Goal: Task Accomplishment & Management: Manage account settings

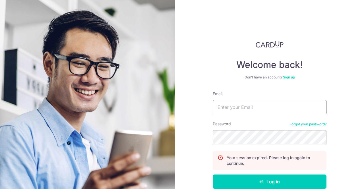
click at [264, 101] on input "Email" at bounding box center [270, 107] width 114 height 14
type input "[EMAIL_ADDRESS][DOMAIN_NAME]"
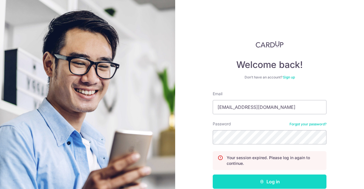
click at [260, 176] on button "Log in" at bounding box center [270, 182] width 114 height 14
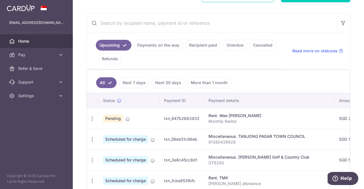
scroll to position [114, 0]
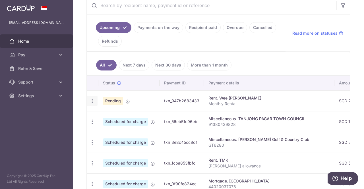
click at [91, 99] on icon "button" at bounding box center [92, 101] width 6 height 6
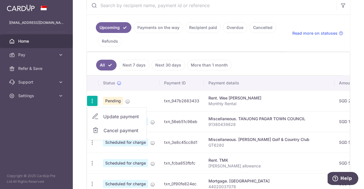
click at [109, 115] on span "Update payment" at bounding box center [122, 116] width 39 height 7
radio input "true"
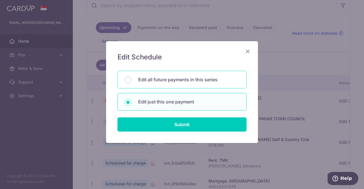
click at [168, 83] on p "Edit all future payments in this series" at bounding box center [188, 79] width 101 height 7
click at [132, 83] on input "Edit all future payments in this series" at bounding box center [128, 80] width 7 height 7
radio input "true"
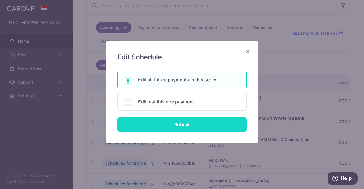
click at [172, 121] on input "Submit" at bounding box center [182, 125] width 129 height 14
radio input "true"
type input "2,500.00"
type input "Monthly Rental"
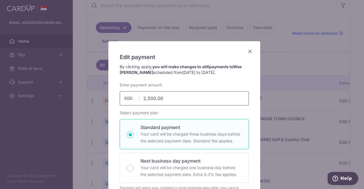
click at [159, 98] on input "2,500.00" at bounding box center [184, 98] width 129 height 14
click at [186, 99] on input "2,500.00" at bounding box center [184, 98] width 129 height 14
drag, startPoint x: 141, startPoint y: 97, endPoint x: 183, endPoint y: 104, distance: 42.2
click at [183, 104] on input "2,500.00" at bounding box center [184, 98] width 129 height 14
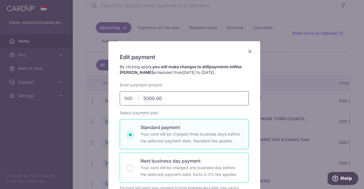
scroll to position [0, 0]
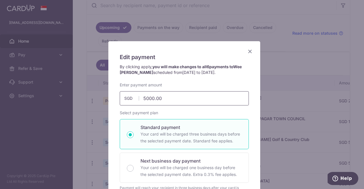
click at [174, 97] on input "5000.00" at bounding box center [184, 98] width 129 height 14
drag, startPoint x: 142, startPoint y: 98, endPoint x: 193, endPoint y: 99, distance: 51.8
click at [193, 99] on input "5000.00" at bounding box center [184, 98] width 129 height 14
click at [191, 97] on input "5000.00" at bounding box center [184, 98] width 129 height 14
drag, startPoint x: 163, startPoint y: 95, endPoint x: 132, endPoint y: 102, distance: 32.5
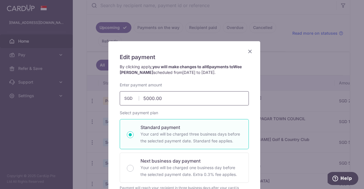
click at [132, 102] on input "5000.00" at bounding box center [184, 98] width 129 height 14
click at [170, 98] on input "5000.00" at bounding box center [184, 98] width 129 height 14
drag, startPoint x: 141, startPoint y: 97, endPoint x: 186, endPoint y: 102, distance: 45.0
click at [186, 102] on input "5000.00" at bounding box center [184, 98] width 129 height 14
click at [183, 99] on input "5000.00" at bounding box center [184, 98] width 129 height 14
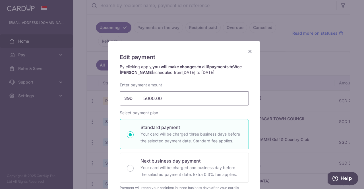
drag, startPoint x: 142, startPoint y: 97, endPoint x: 190, endPoint y: 103, distance: 48.2
click at [190, 103] on input "5000.00" at bounding box center [184, 98] width 129 height 14
click at [190, 101] on input "5000.00" at bounding box center [184, 98] width 129 height 14
drag, startPoint x: 141, startPoint y: 97, endPoint x: 175, endPoint y: 106, distance: 34.7
click at [175, 106] on div "Enter payment amount 5000.00 2500.00 SGD To change the payment amount, please c…" at bounding box center [184, 181] width 129 height 198
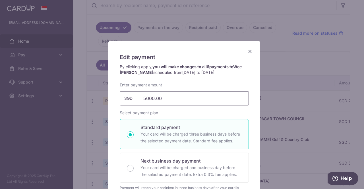
click at [173, 100] on input "5000.00" at bounding box center [184, 98] width 129 height 14
drag, startPoint x: 141, startPoint y: 98, endPoint x: 185, endPoint y: 99, distance: 44.7
click at [185, 99] on input "5000.00" at bounding box center [184, 98] width 129 height 14
click at [186, 95] on input "5000.00" at bounding box center [184, 98] width 129 height 14
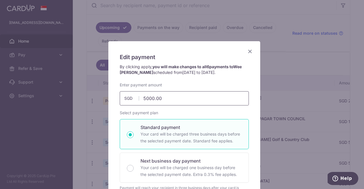
drag, startPoint x: 141, startPoint y: 98, endPoint x: 187, endPoint y: 98, distance: 45.3
click at [187, 98] on input "5000.00" at bounding box center [184, 98] width 129 height 14
click at [160, 107] on div "Enter payment amount 5,000.00 5000.00 SGD To change the payment amount, please …" at bounding box center [184, 181] width 129 height 198
drag, startPoint x: 142, startPoint y: 98, endPoint x: 173, endPoint y: 97, distance: 30.8
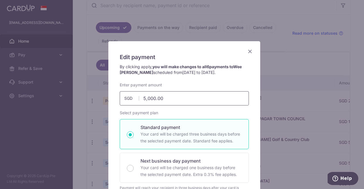
click at [173, 97] on input "5,000.00" at bounding box center [184, 98] width 129 height 14
type input "5,000.00"
click at [248, 52] on icon "Close" at bounding box center [250, 51] width 7 height 7
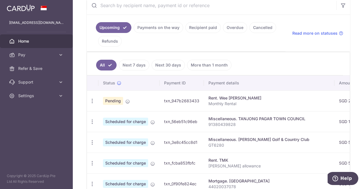
scroll to position [228, 0]
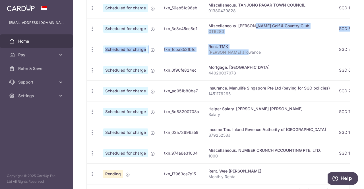
drag, startPoint x: 235, startPoint y: 21, endPoint x: 253, endPoint y: 55, distance: 38.3
click at [253, 55] on tbody "Update payment Cancel payment Pending txn_947b2683433 Rent. Wee [PERSON_NAME] M…" at bounding box center [322, 81] width 470 height 208
click at [267, 56] on td "Rent. TMK [PERSON_NAME] allowance" at bounding box center [269, 49] width 131 height 21
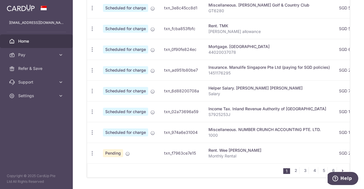
scroll to position [264, 0]
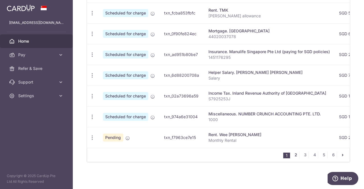
click at [294, 158] on link "2" at bounding box center [296, 155] width 7 height 7
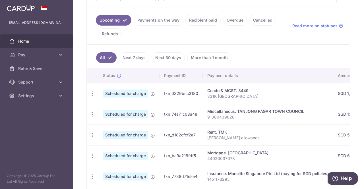
scroll to position [135, 0]
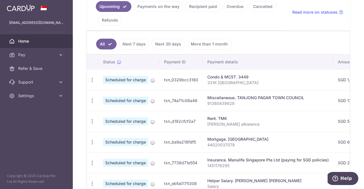
drag, startPoint x: 287, startPoint y: 98, endPoint x: 305, endPoint y: 98, distance: 17.7
click at [293, 98] on div "Miscellaneous. TANJONG PAGAR TOWN COUNCIL" at bounding box center [269, 98] width 122 height 6
click at [314, 98] on div "Miscellaneous. TANJONG PAGAR TOWN COUNCIL" at bounding box center [269, 98] width 122 height 6
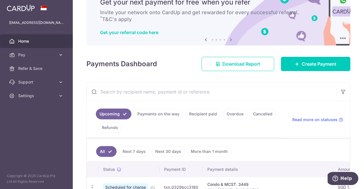
scroll to position [0, 0]
